Goal: Task Accomplishment & Management: Manage account settings

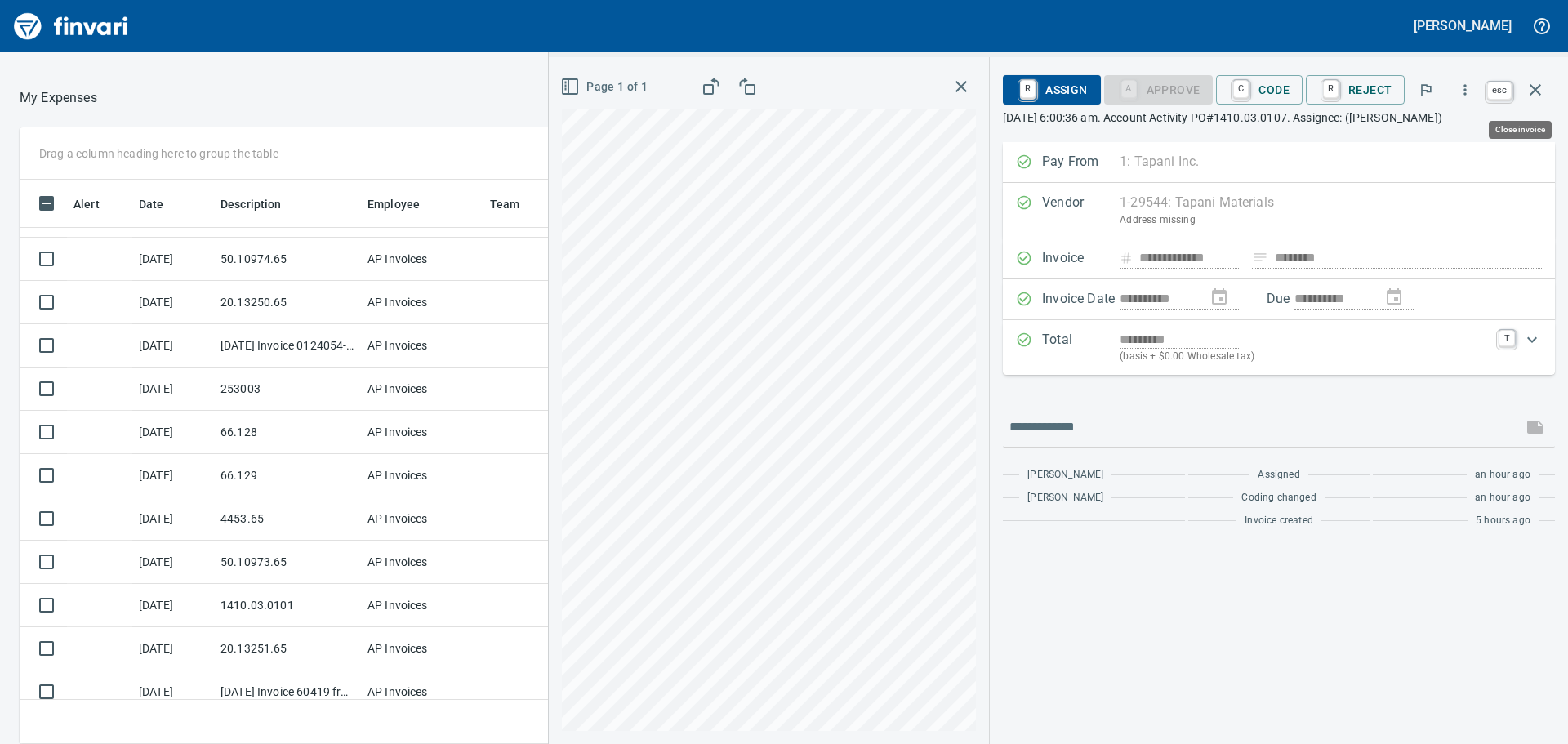
scroll to position [540, 1084]
click at [1535, 97] on icon "button" at bounding box center [1536, 90] width 19 height 19
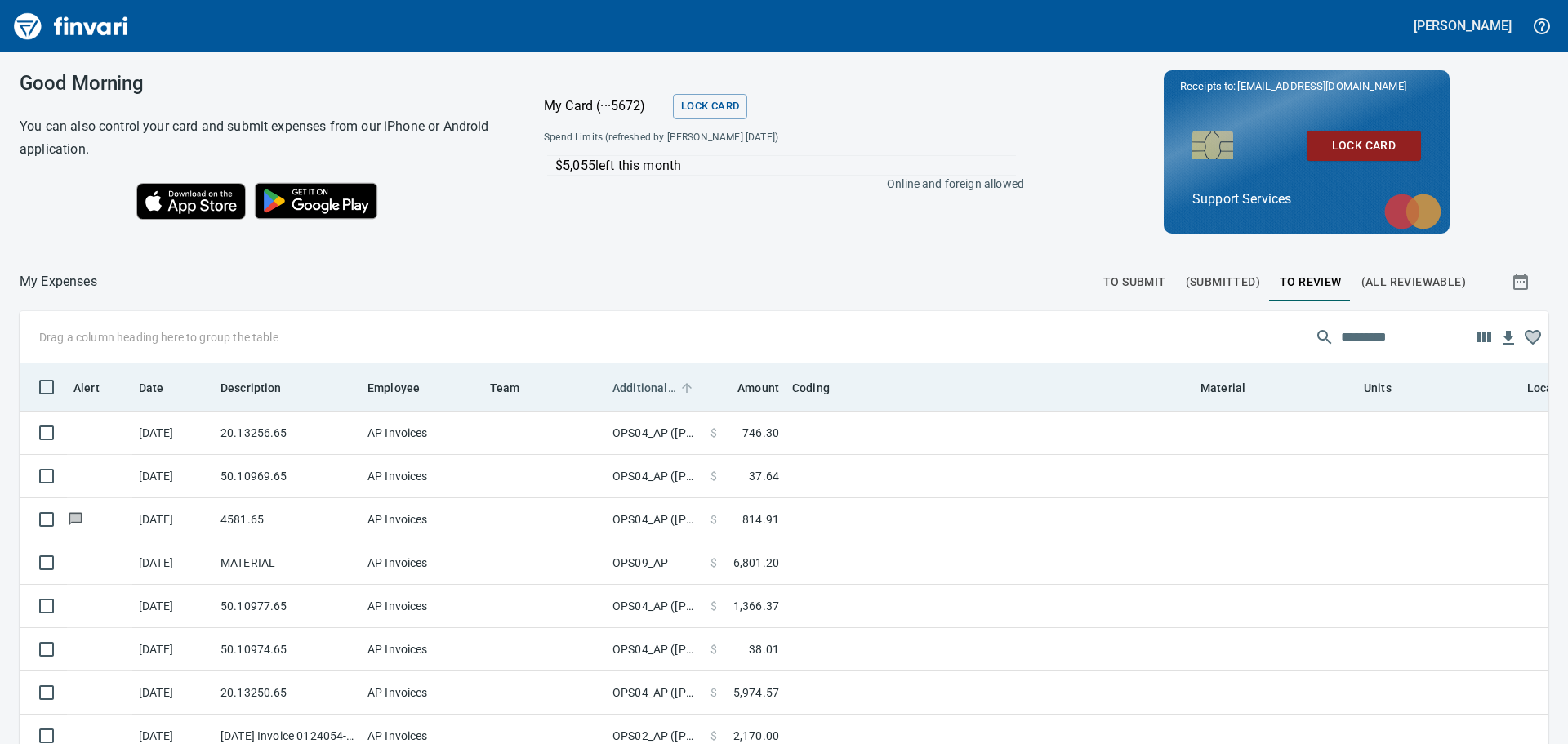
click at [651, 387] on span "Additional Reviewer" at bounding box center [644, 388] width 64 height 19
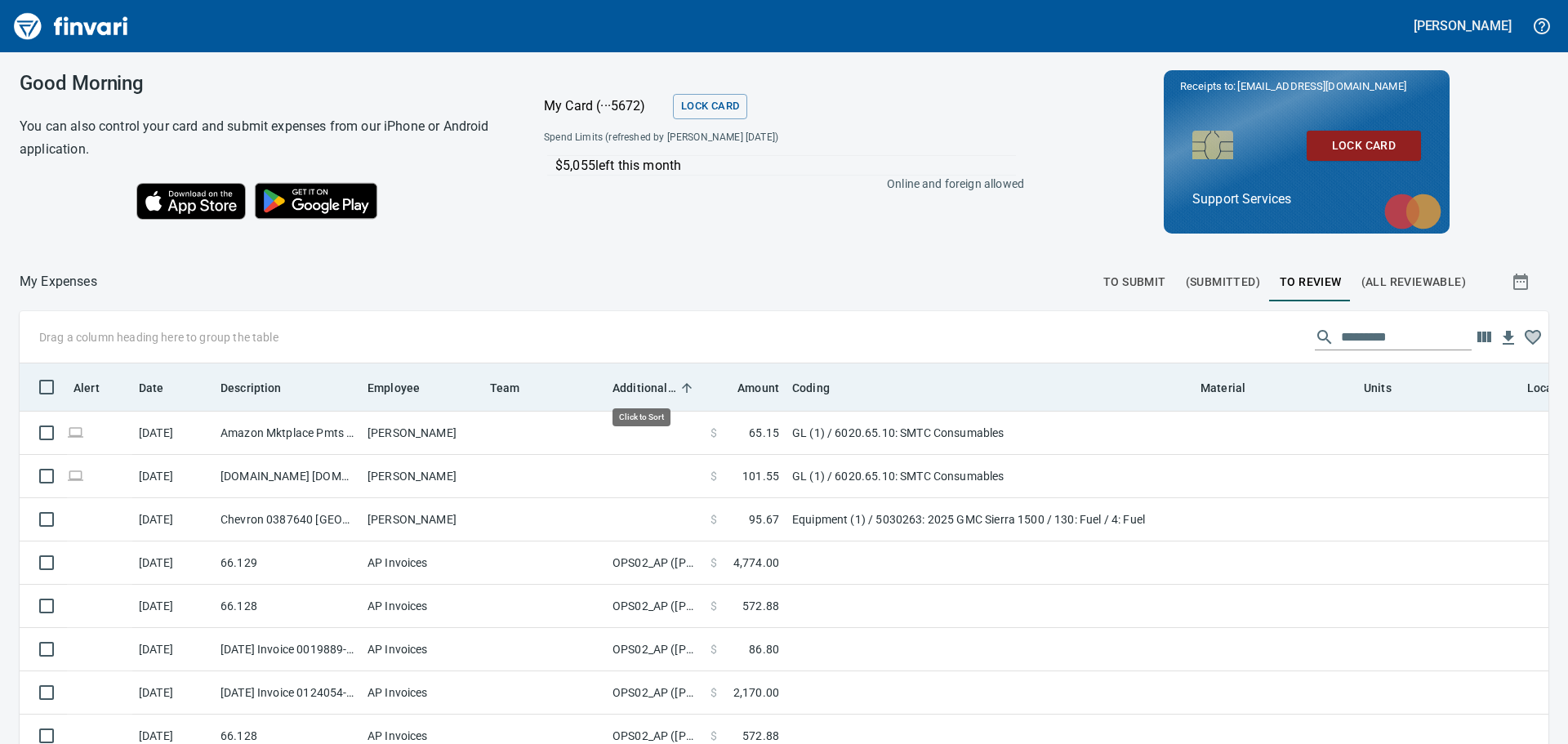
click at [651, 387] on span "Additional Reviewer" at bounding box center [644, 388] width 64 height 19
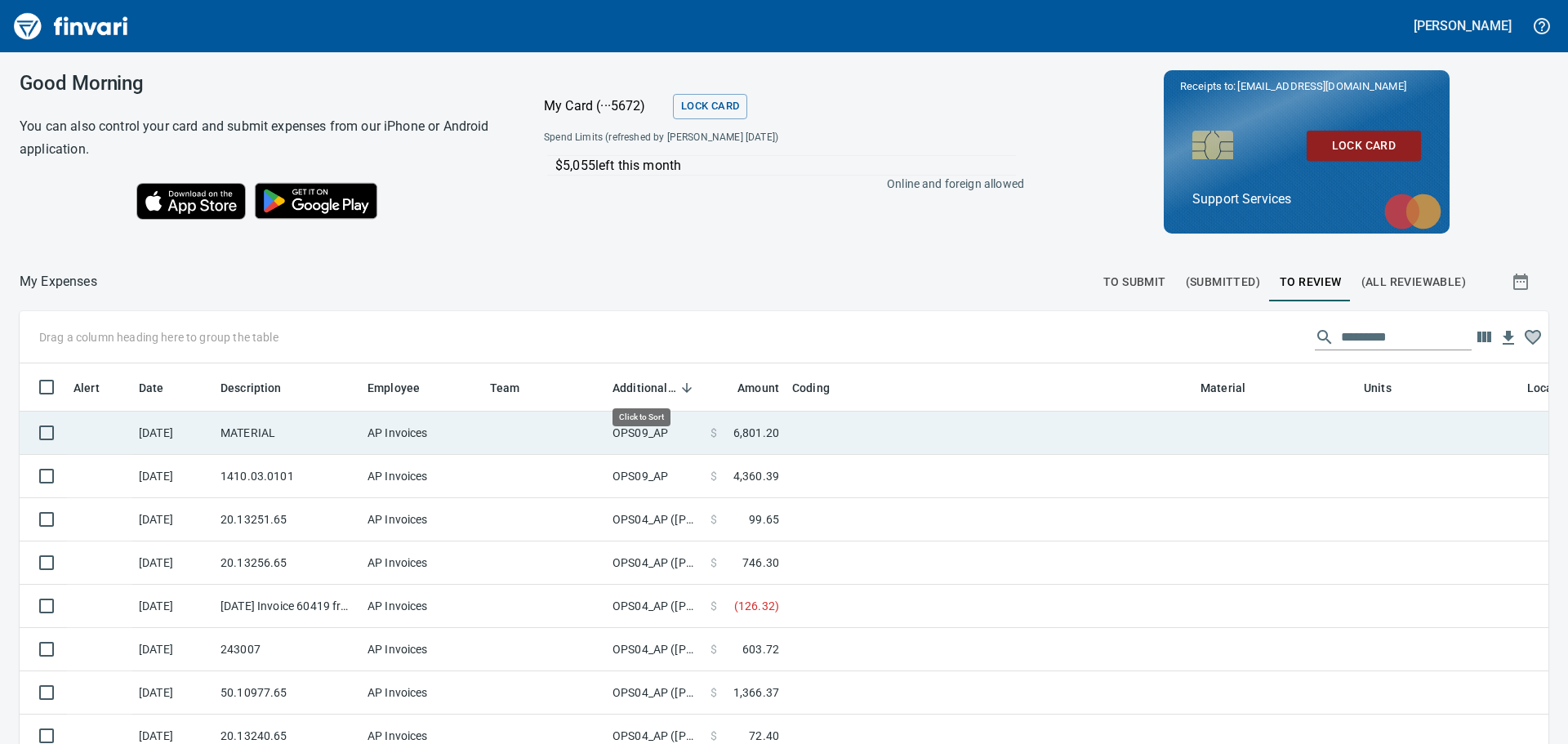
scroll to position [540, 1492]
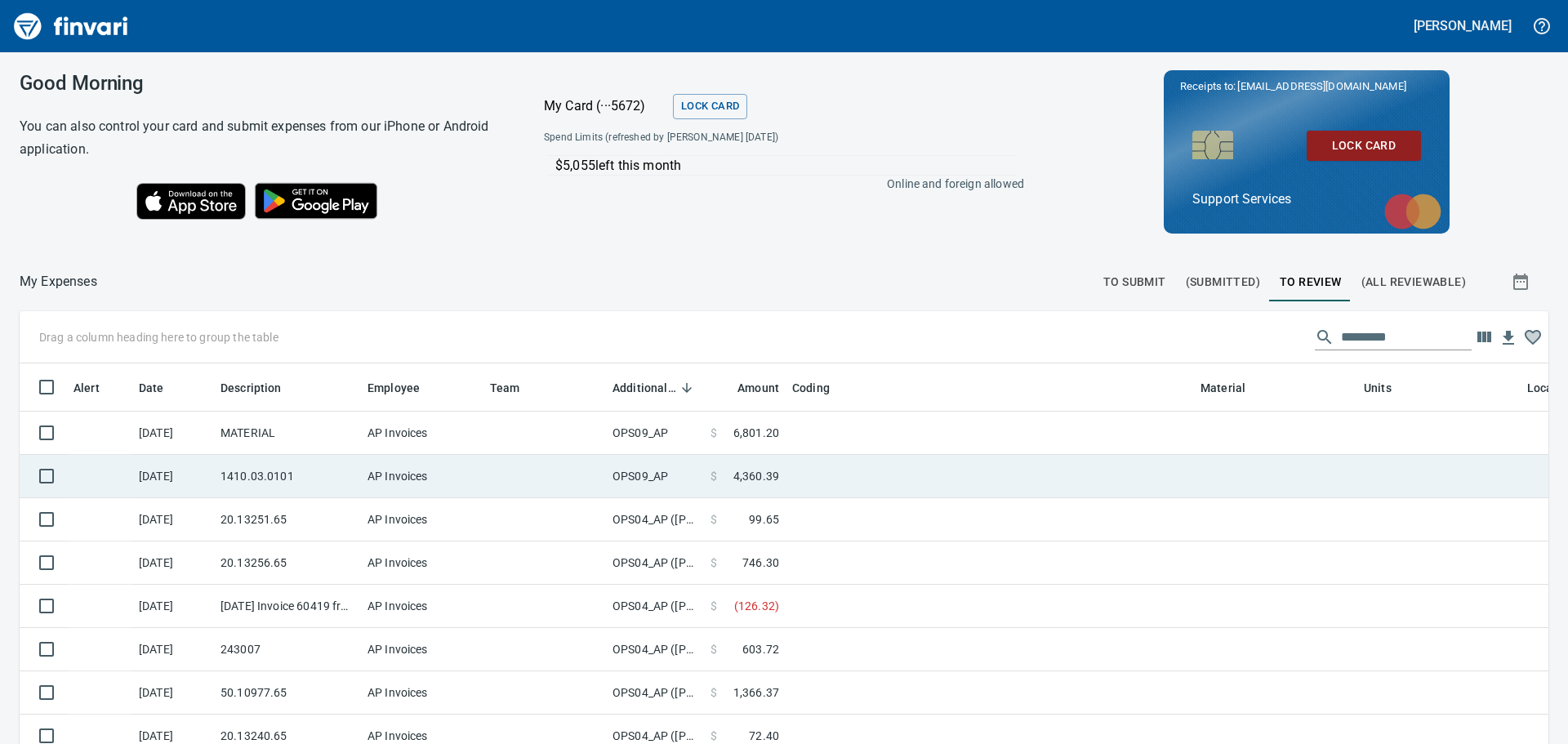
click at [673, 485] on td "OPS09_AP" at bounding box center [655, 477] width 98 height 44
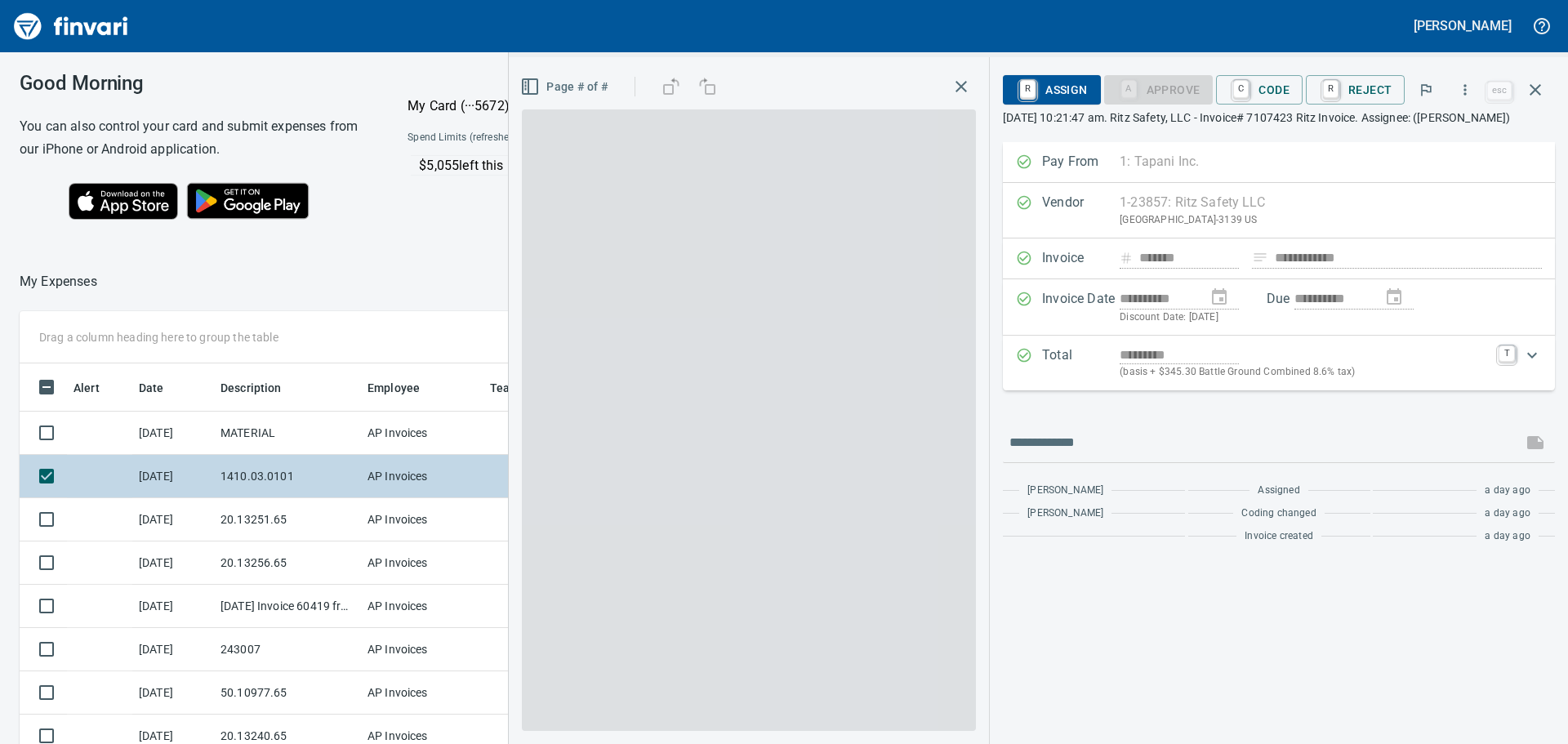
scroll to position [540, 1084]
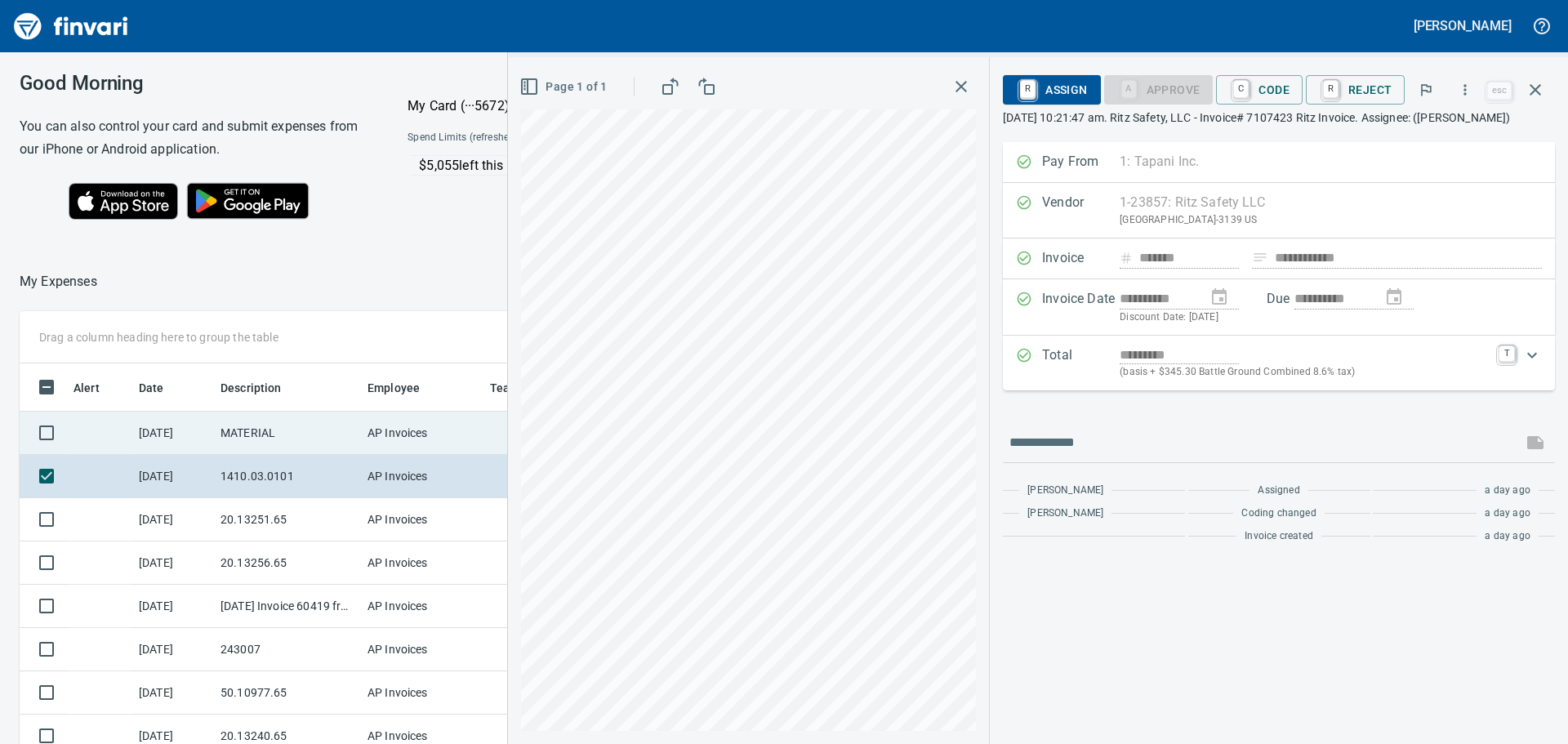
drag, startPoint x: 691, startPoint y: 476, endPoint x: 260, endPoint y: 426, distance: 433.9
click at [260, 426] on td "MATERIAL" at bounding box center [287, 434] width 147 height 44
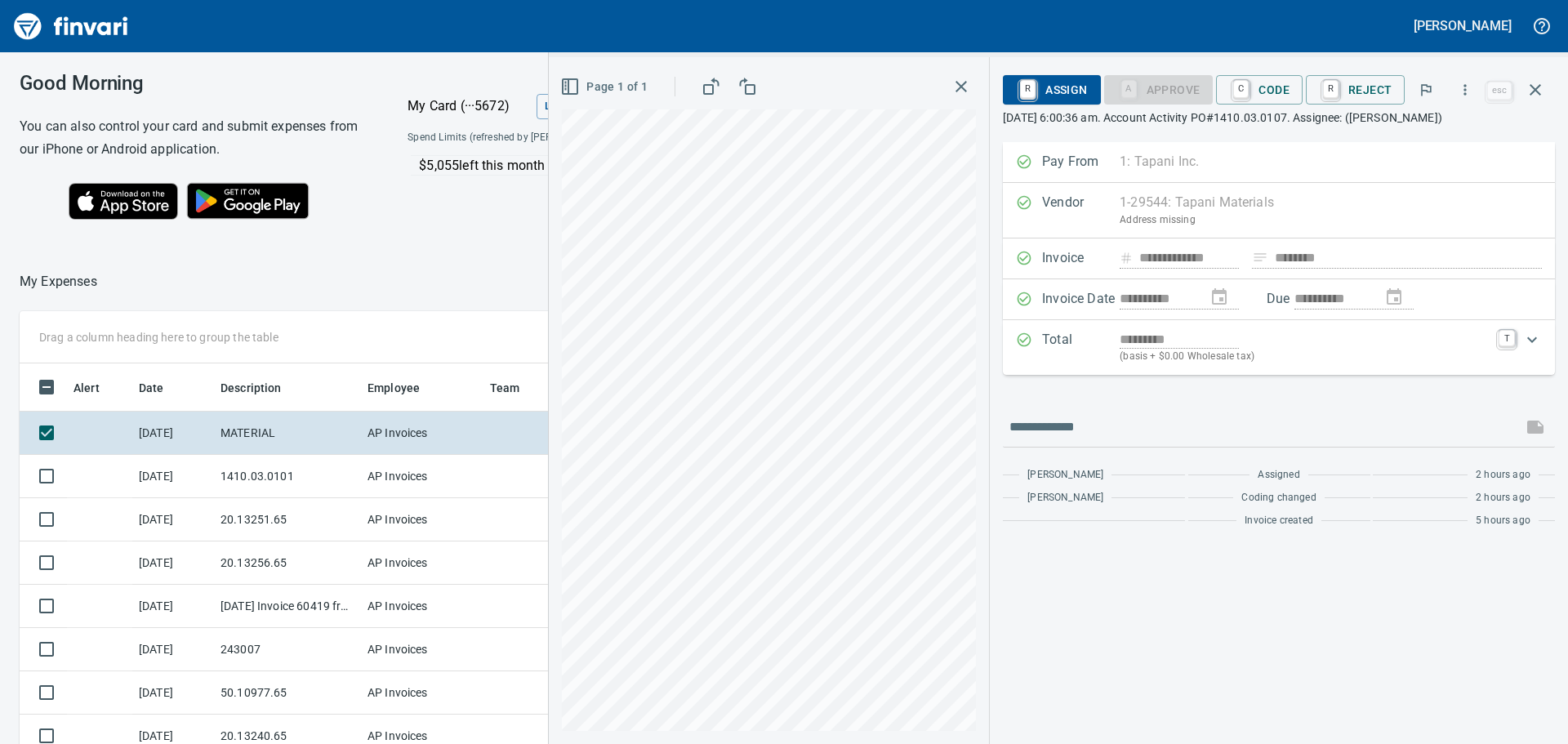
click at [964, 90] on icon "button" at bounding box center [961, 86] width 19 height 19
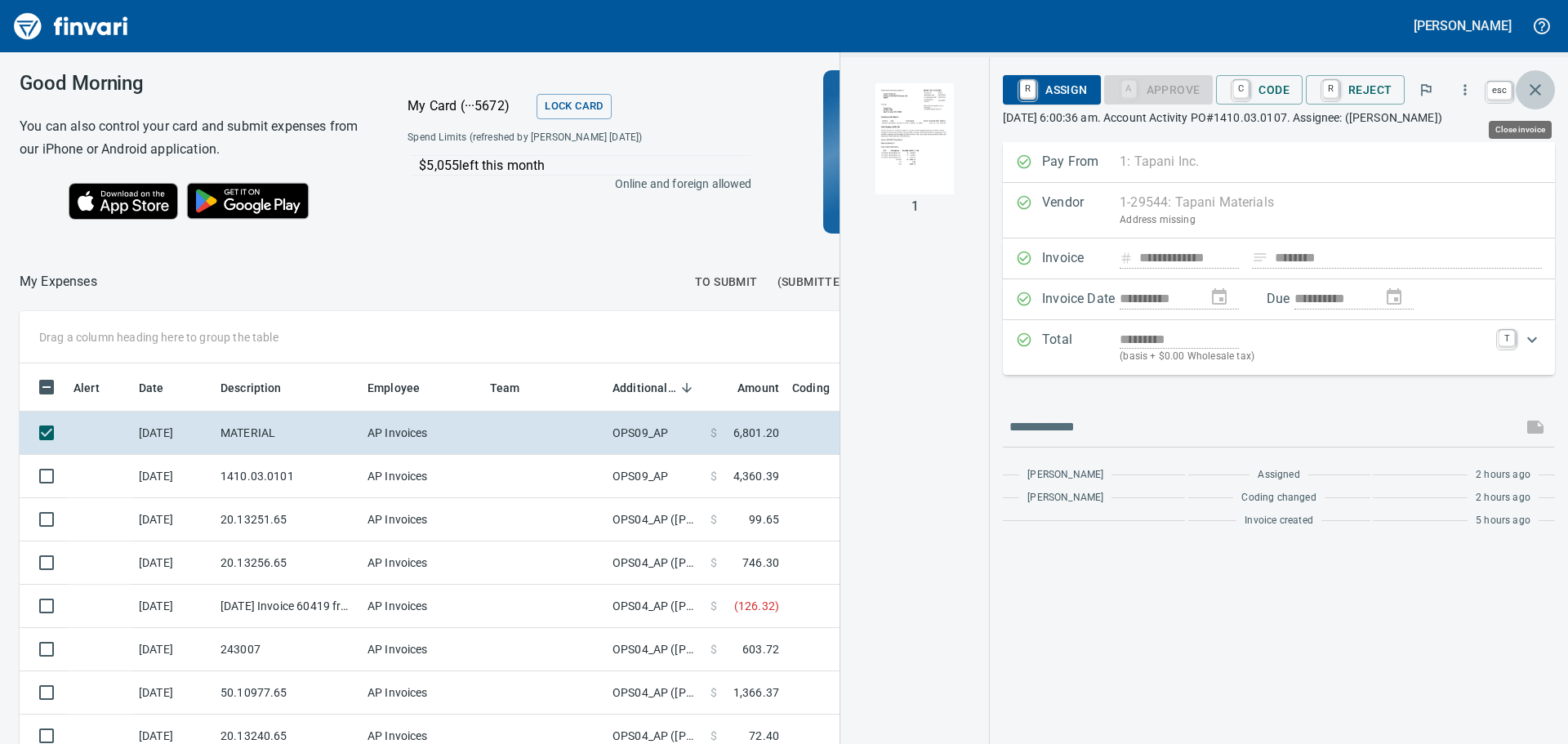
scroll to position [540, 1084]
click at [1529, 86] on icon "button" at bounding box center [1536, 90] width 19 height 19
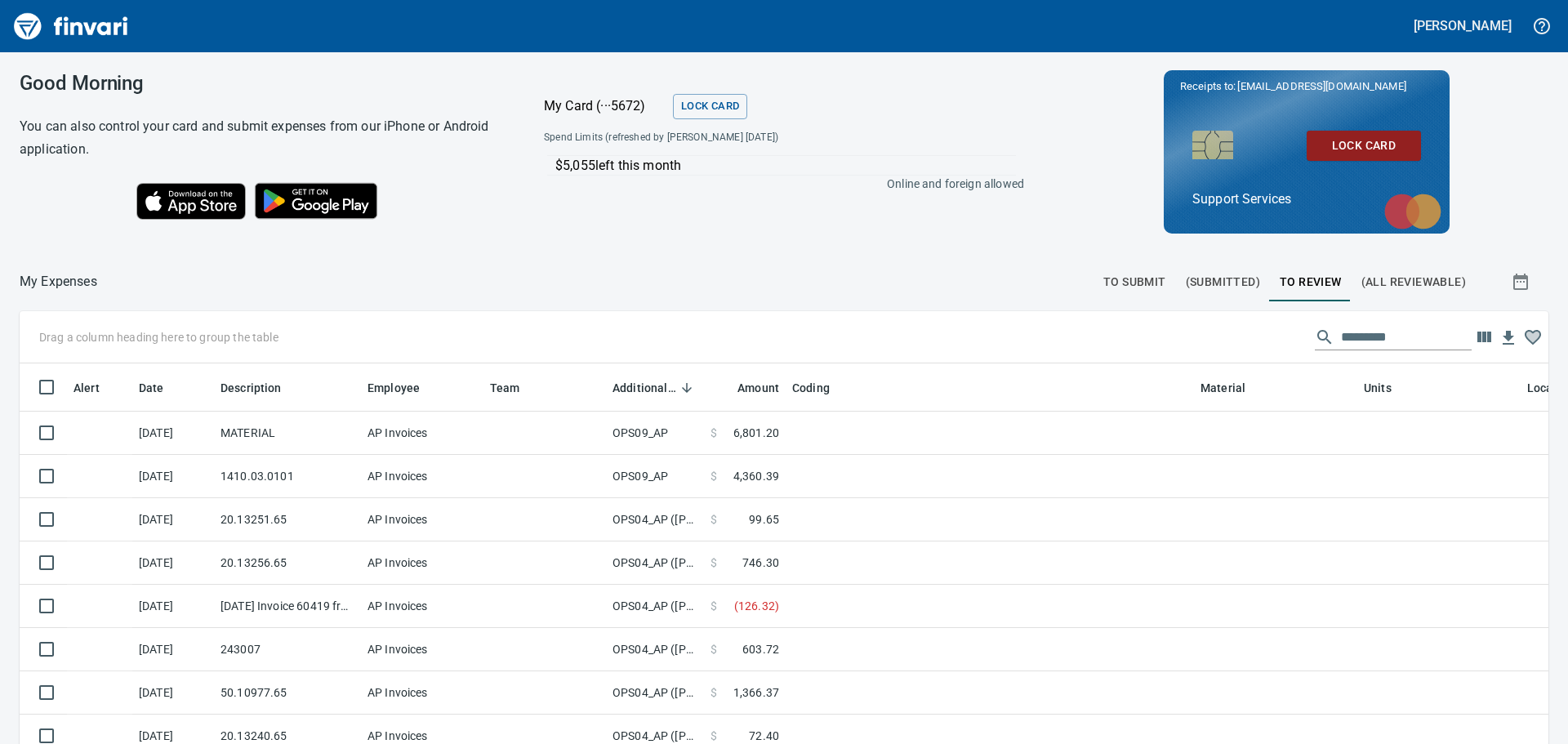
scroll to position [540, 1492]
